Goal: Find contact information: Find contact information

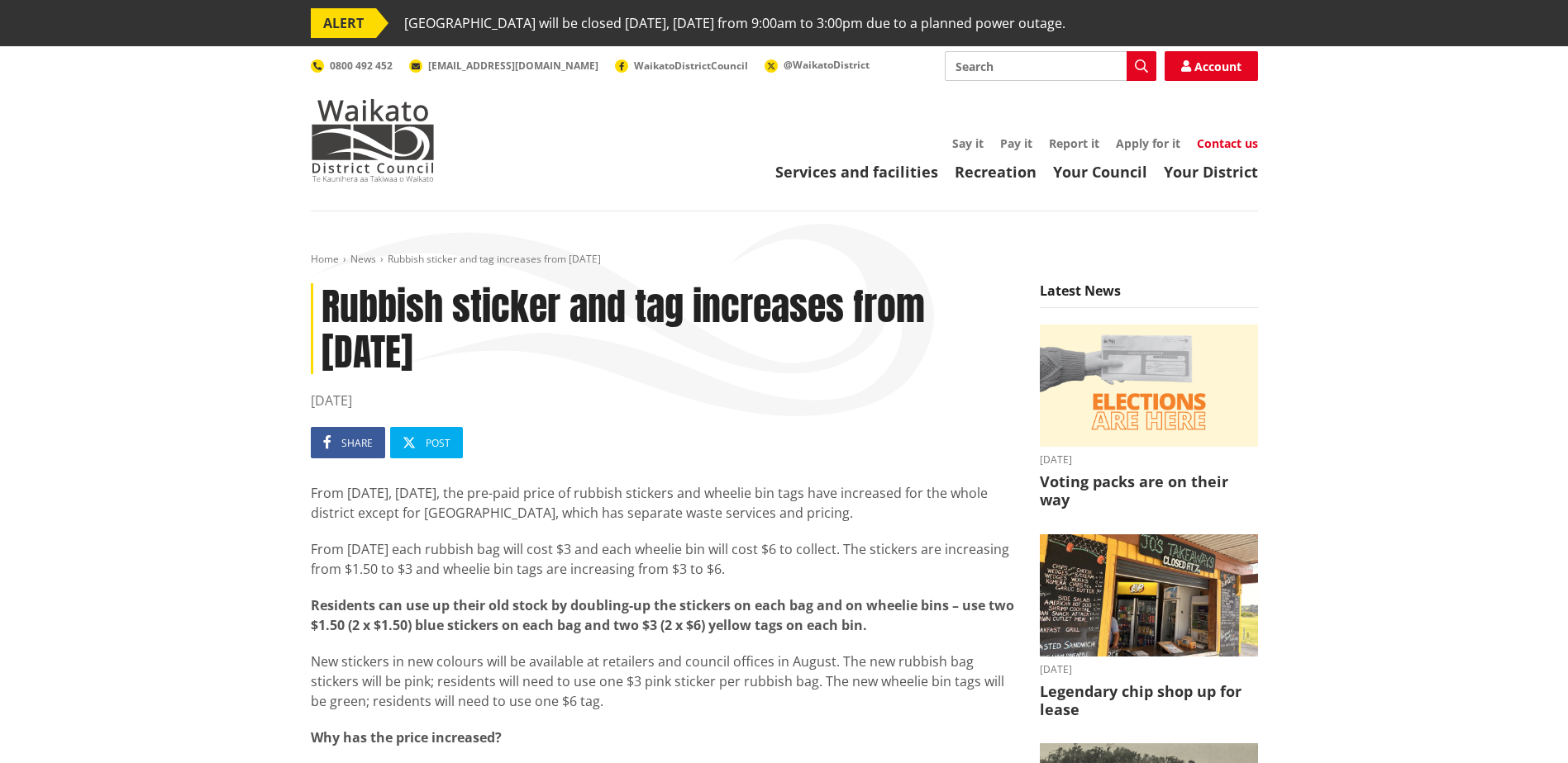
click at [1230, 139] on link "Contact us" at bounding box center [1227, 143] width 61 height 15
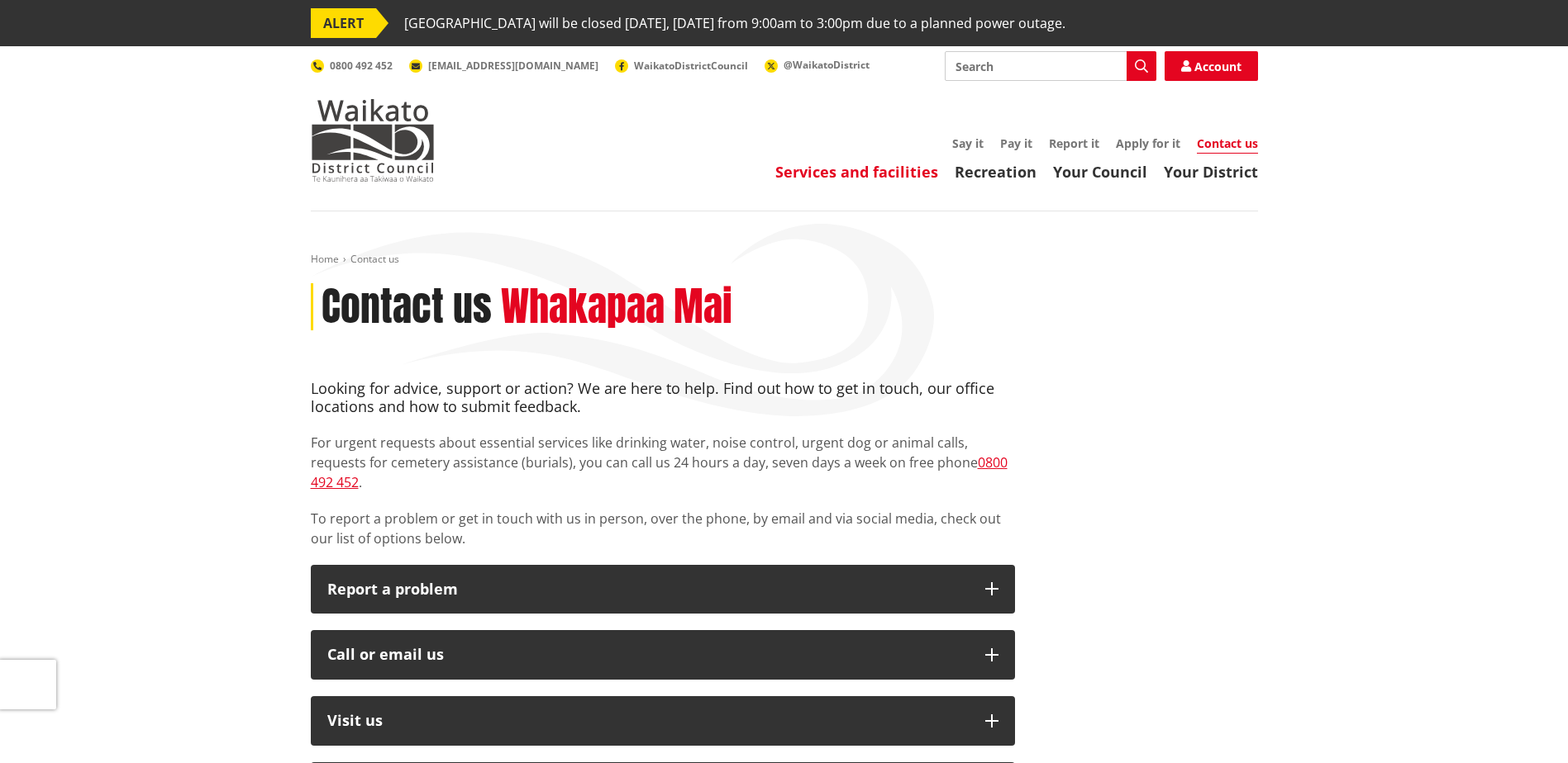
click at [855, 170] on link "Services and facilities" at bounding box center [857, 171] width 163 height 20
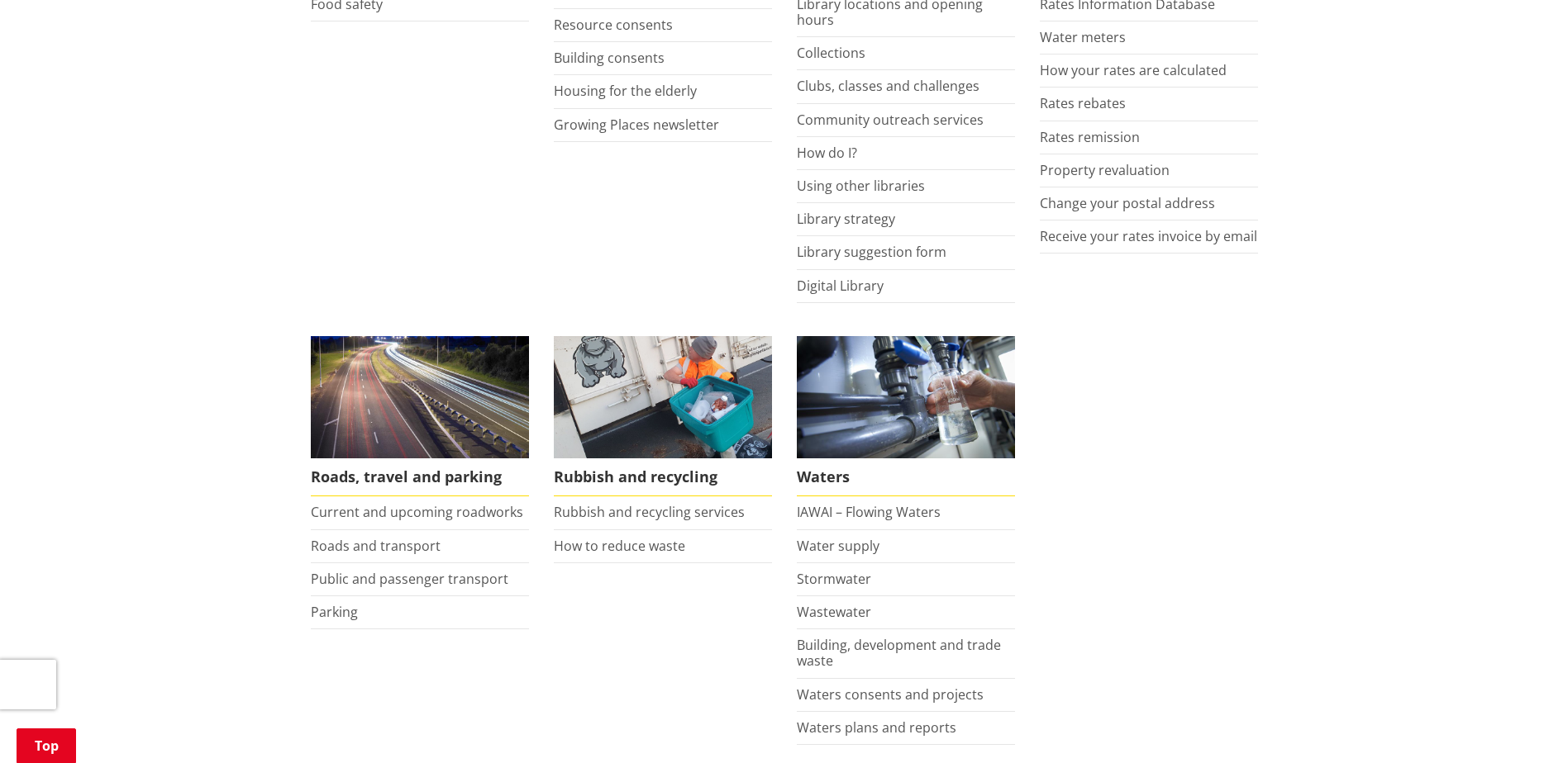
scroll to position [909, 0]
